Goal: Check status: Check status

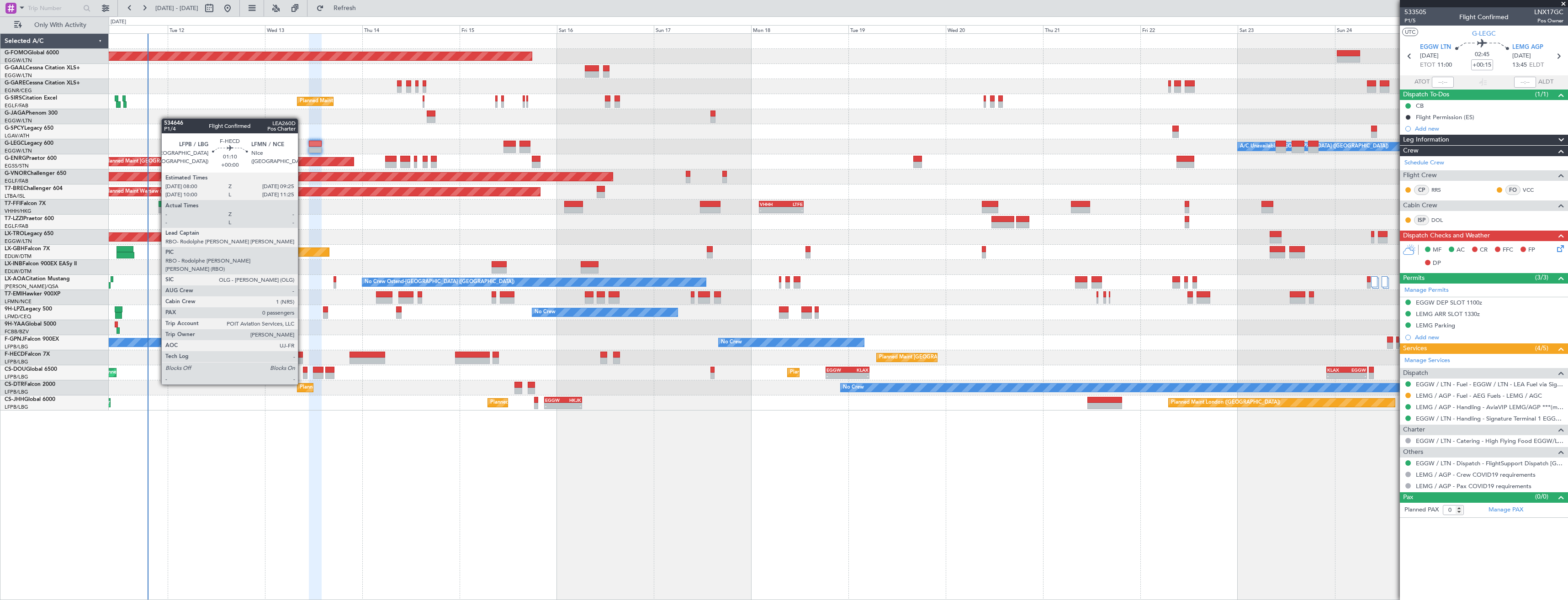
click at [301, 358] on div at bounding box center [300, 361] width 6 height 6
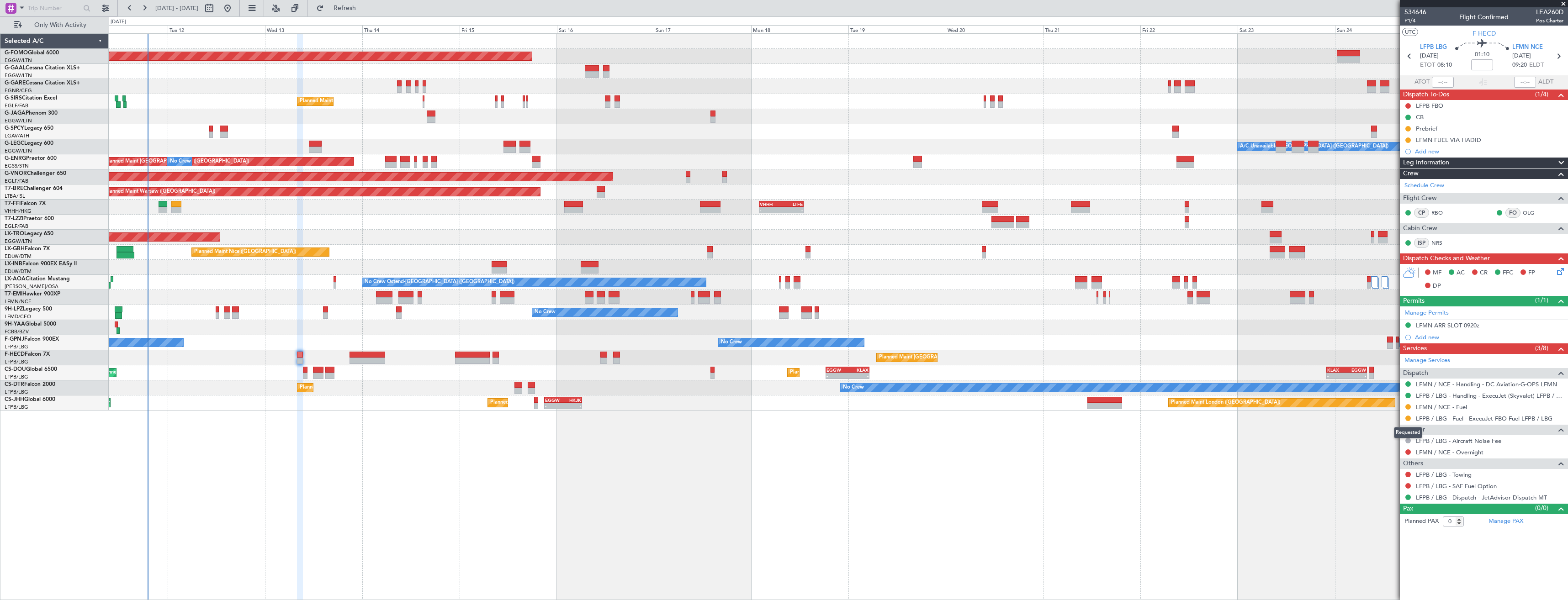
click at [1410, 421] on mat-tooltip-component "Requested" at bounding box center [1407, 433] width 41 height 24
click at [1407, 420] on button at bounding box center [1408, 418] width 5 height 5
click at [1373, 526] on span "Confirmed" at bounding box center [1381, 527] width 28 height 9
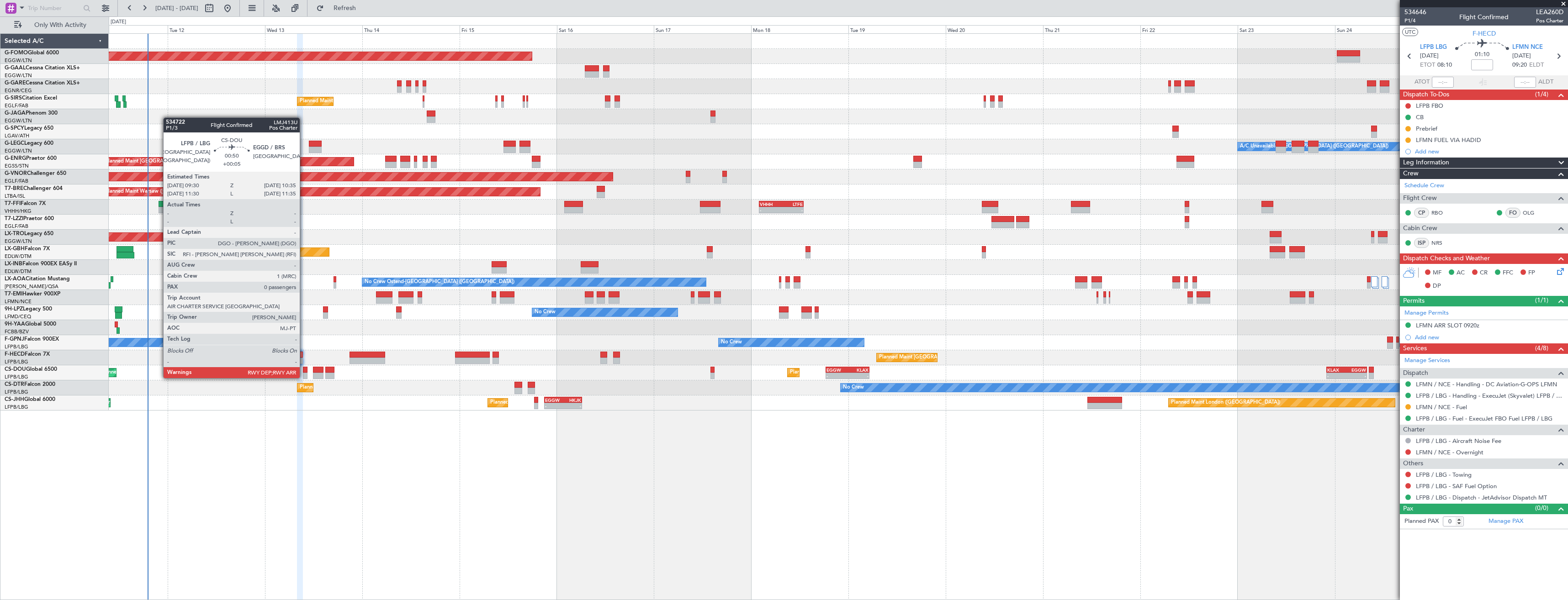
click at [304, 369] on div at bounding box center [305, 370] width 5 height 6
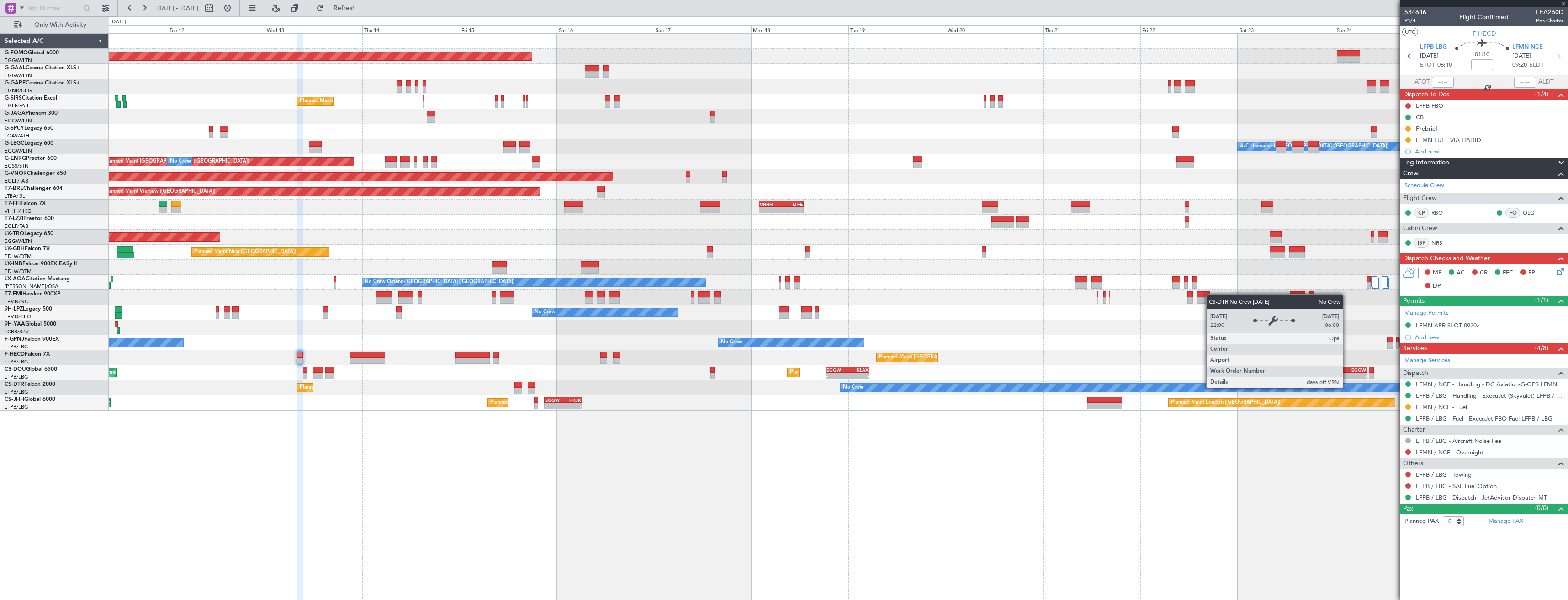
type input "+00:05"
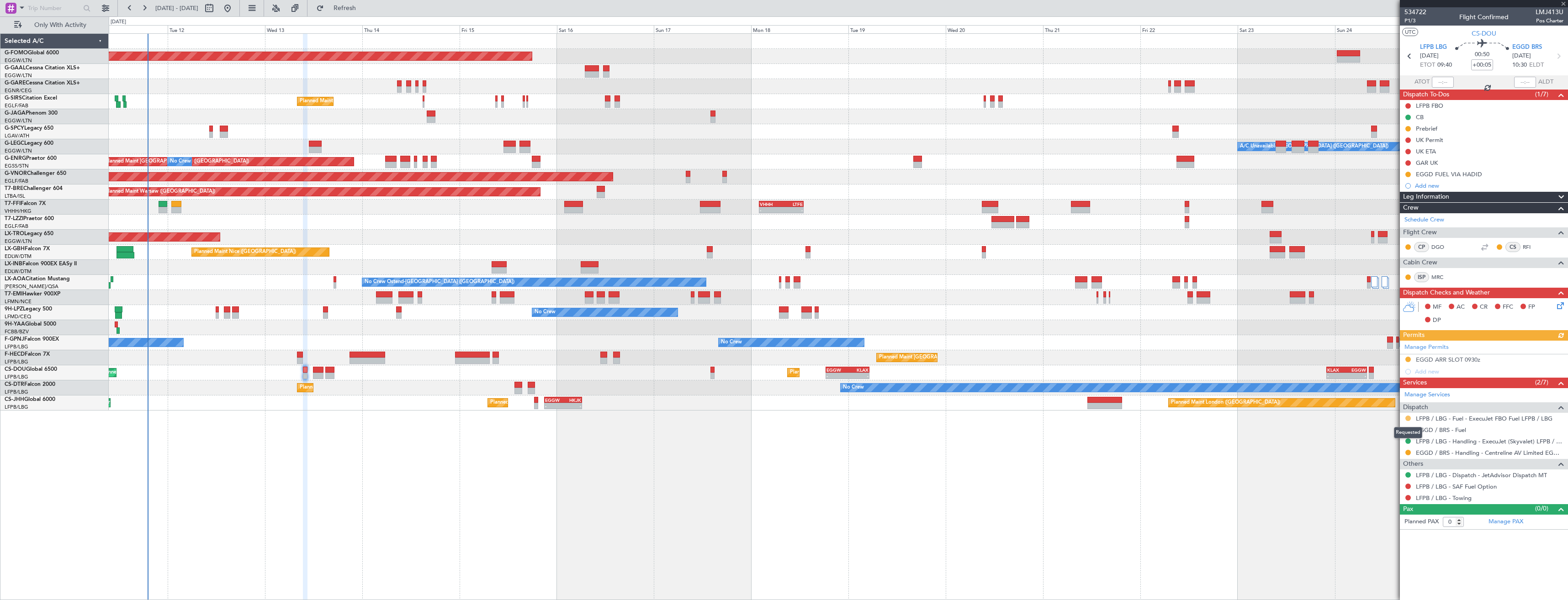
click at [1406, 418] on button at bounding box center [1408, 418] width 5 height 5
click at [1394, 526] on span "Confirmed" at bounding box center [1381, 527] width 28 height 9
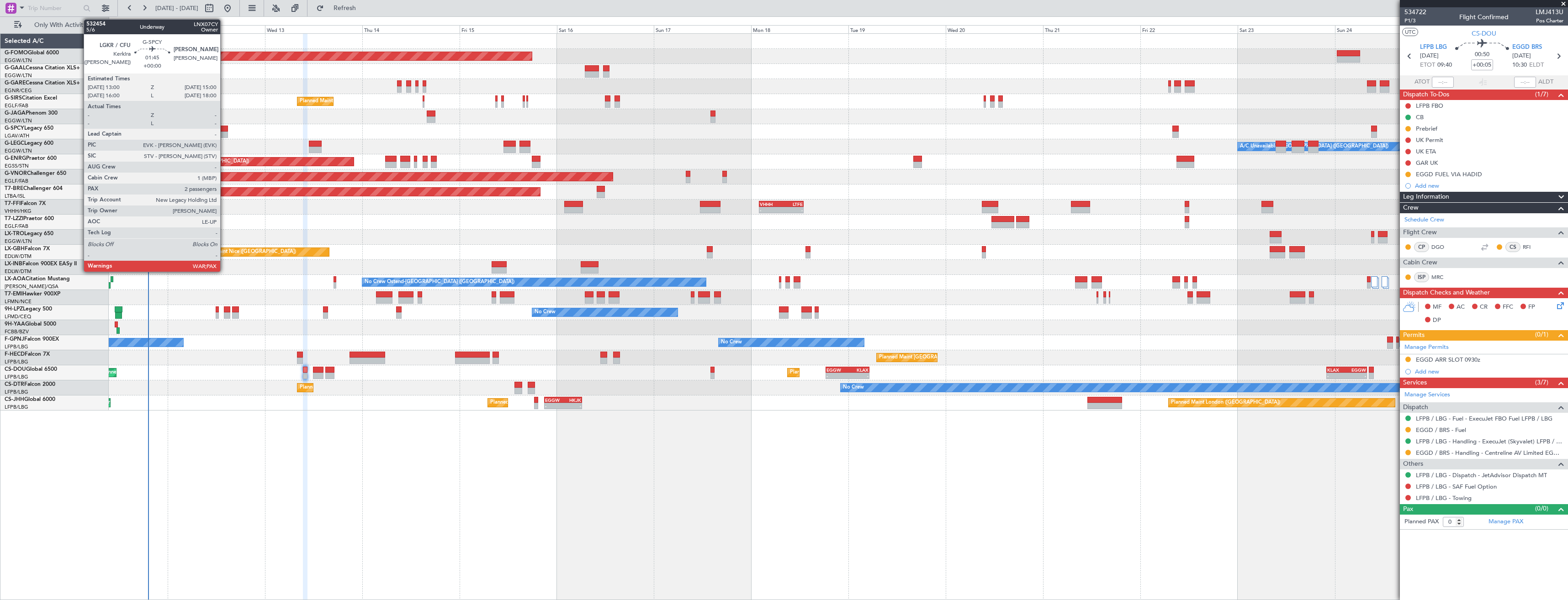
click at [224, 132] on div at bounding box center [223, 135] width 8 height 6
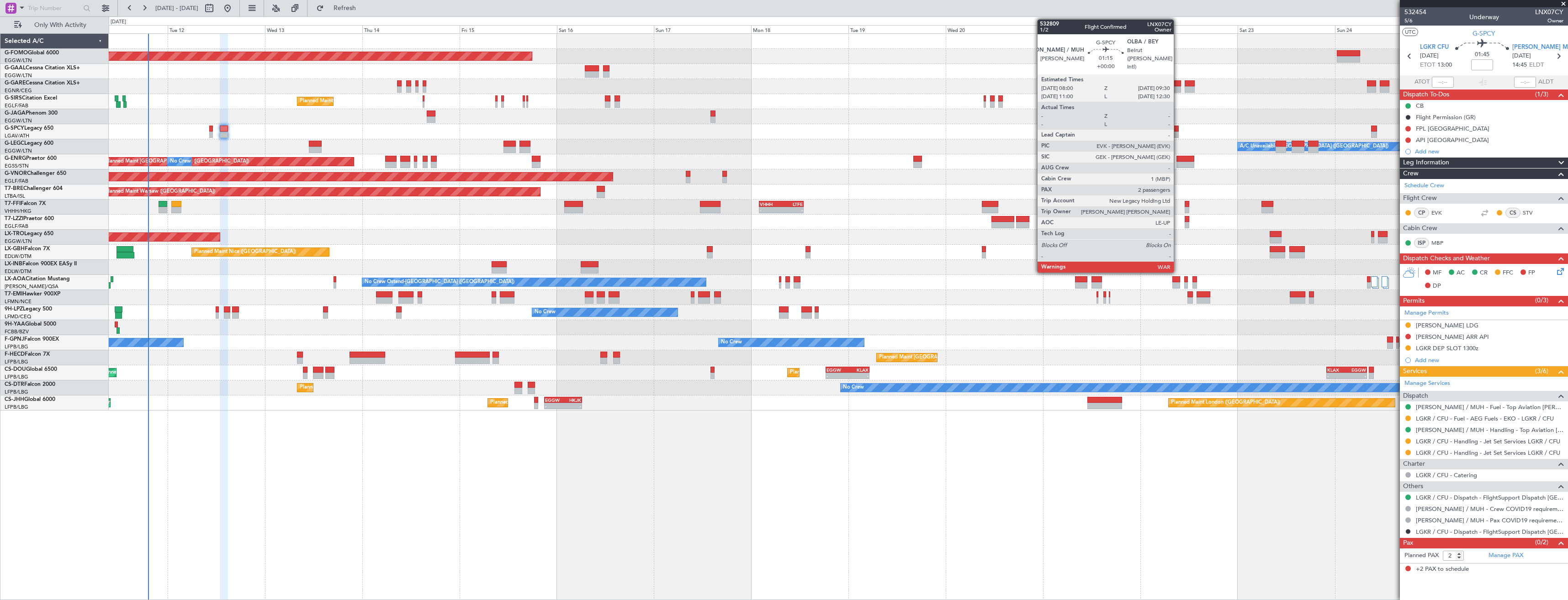
click at [1178, 131] on div at bounding box center [1175, 128] width 6 height 6
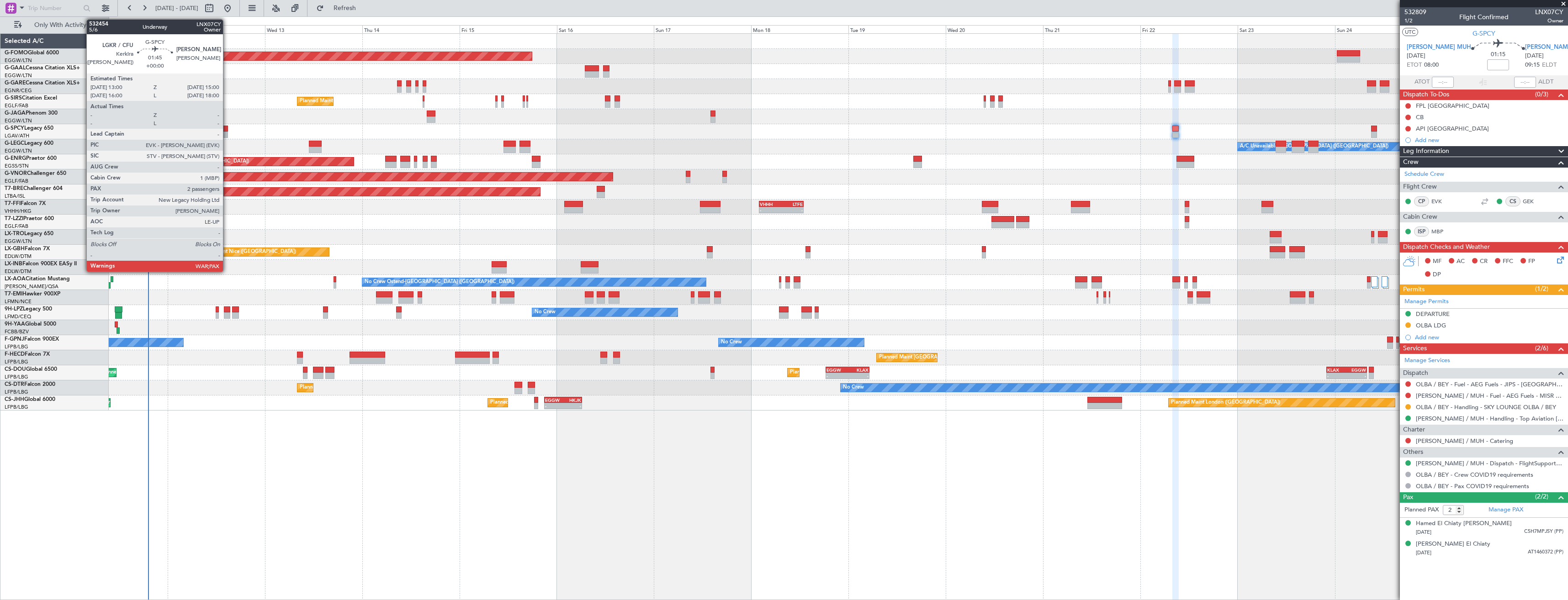
click at [227, 133] on div at bounding box center [223, 135] width 8 height 6
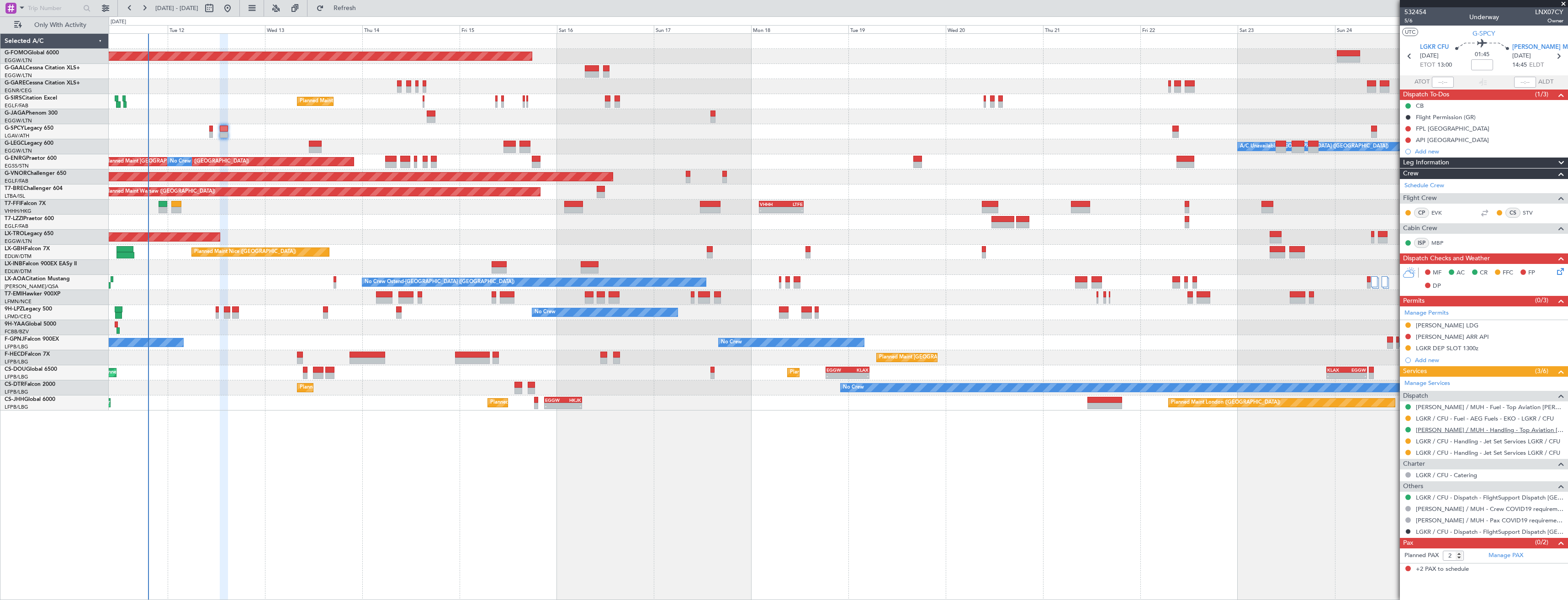
click at [1429, 430] on link "[PERSON_NAME] / MUH - Handling - Top Aviation [PERSON_NAME]/MUH" at bounding box center [1488, 430] width 147 height 8
type input "4"
